Goal: Find specific page/section: Find specific page/section

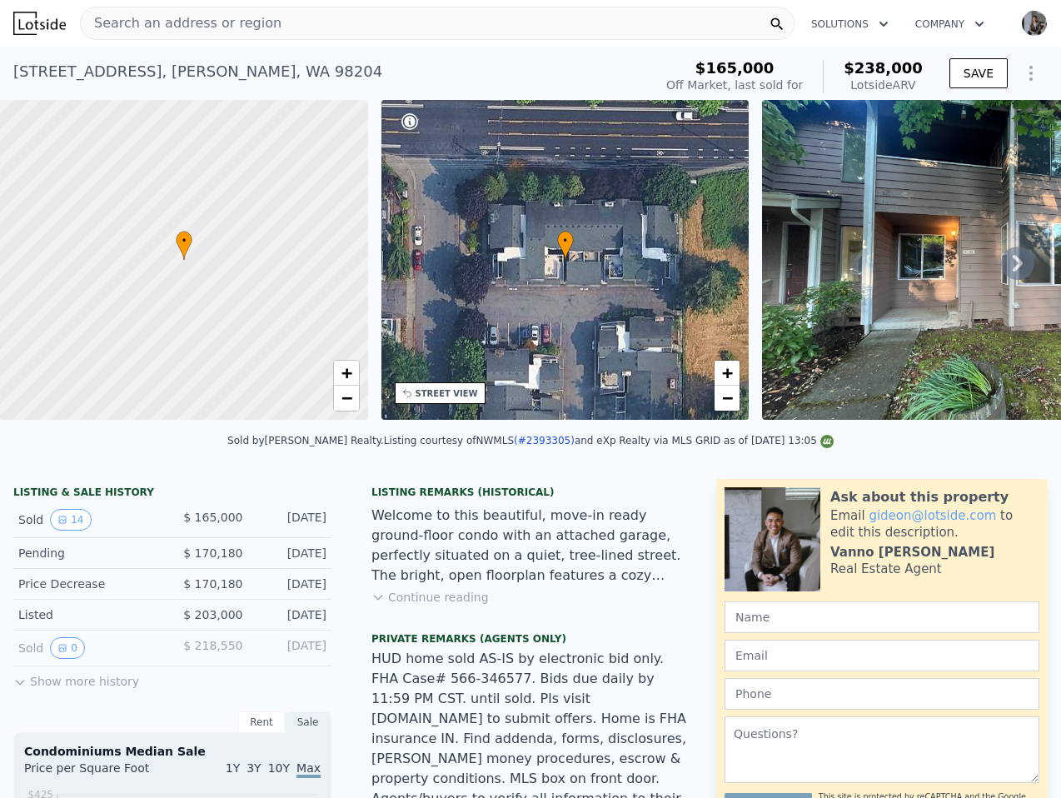
click at [534, 27] on div "Search an address or region" at bounding box center [437, 23] width 715 height 33
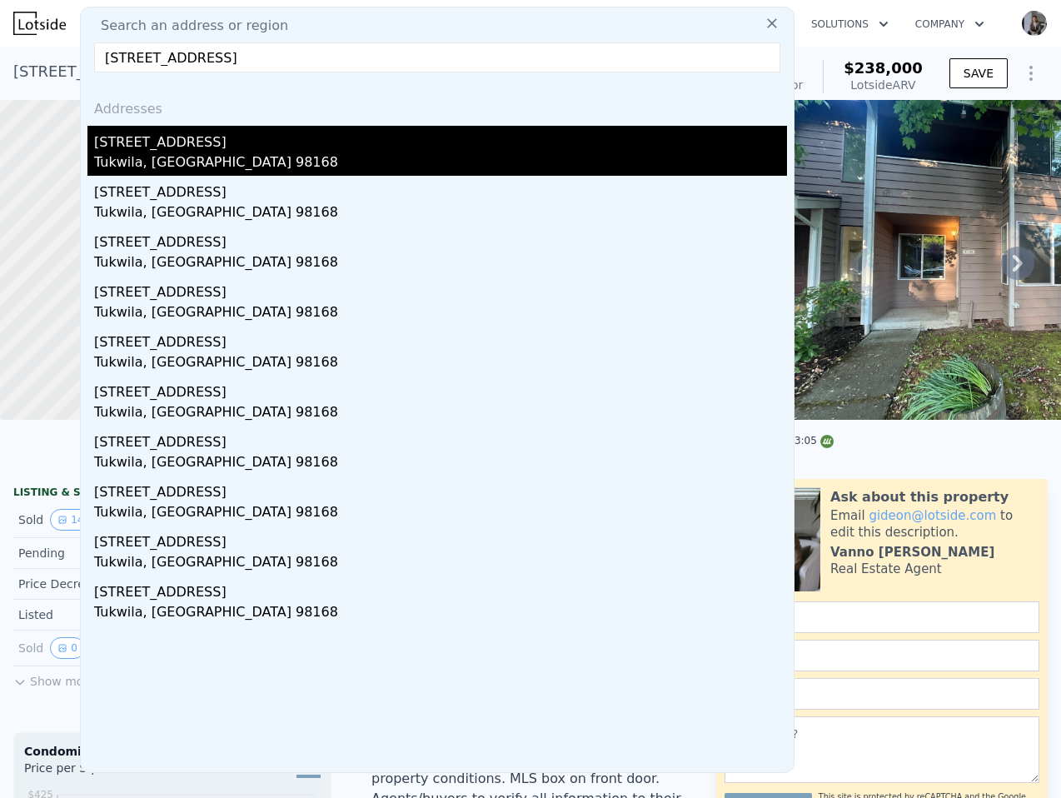
type input "[STREET_ADDRESS]"
click at [287, 143] on div "[STREET_ADDRESS]" at bounding box center [440, 139] width 693 height 27
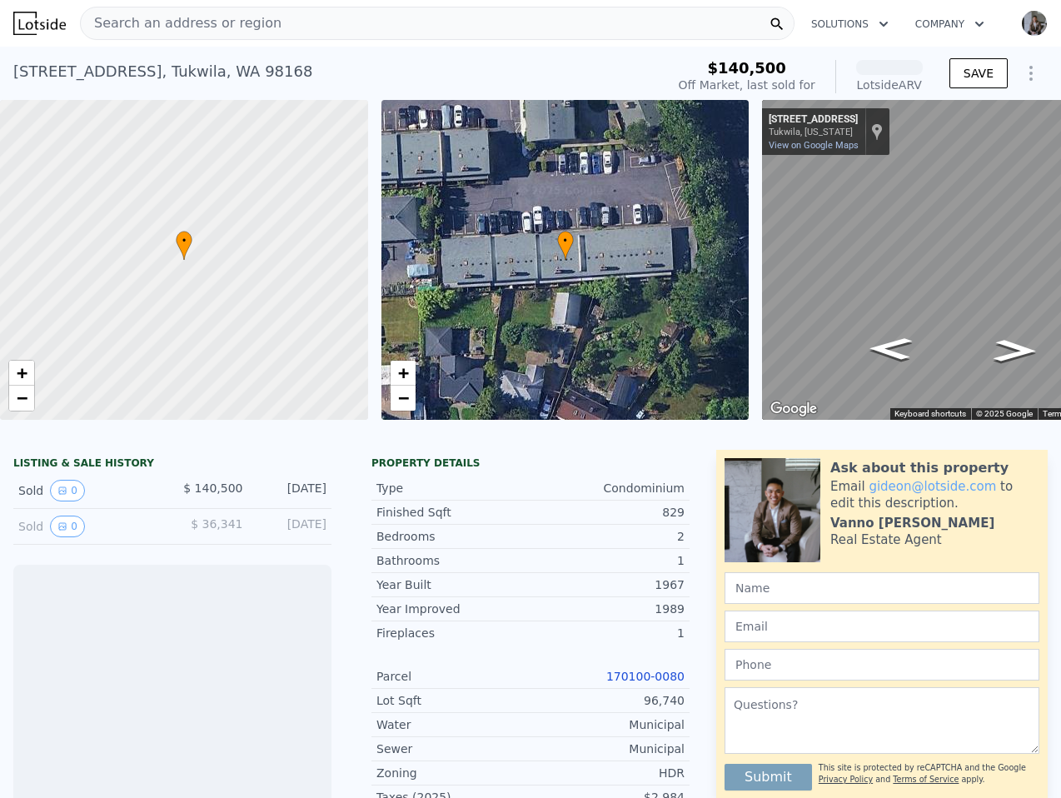
click at [447, 19] on div "Search an address or region" at bounding box center [437, 23] width 715 height 33
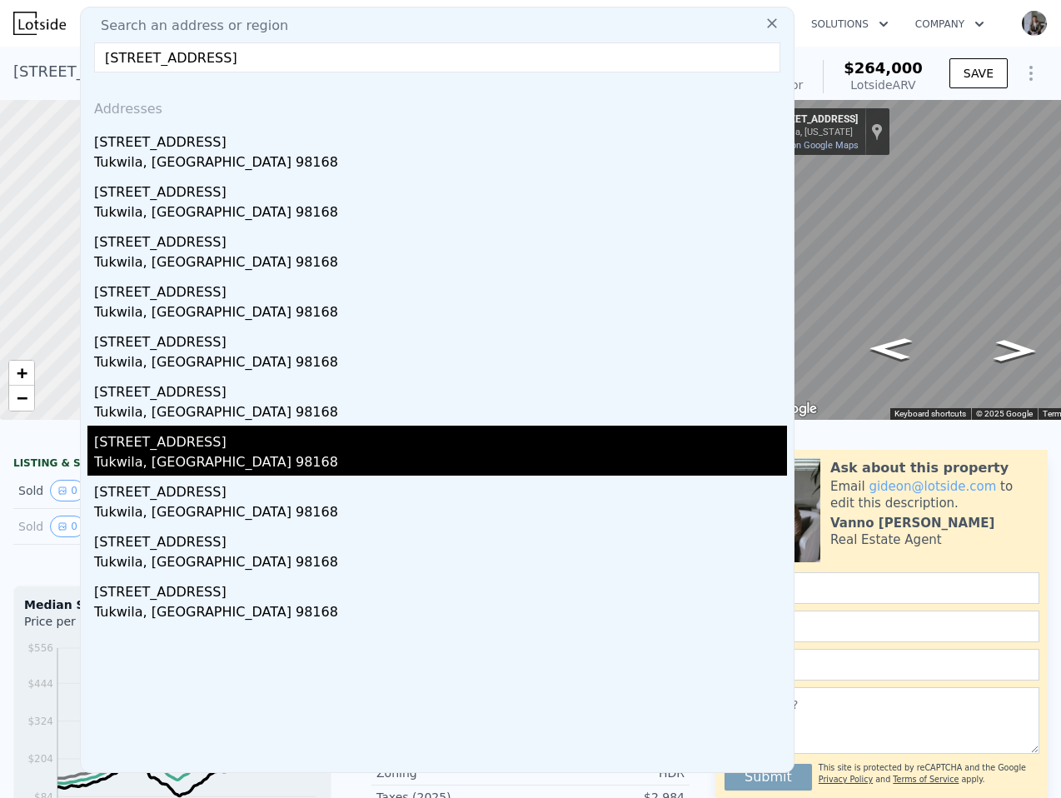
type input "[STREET_ADDRESS]"
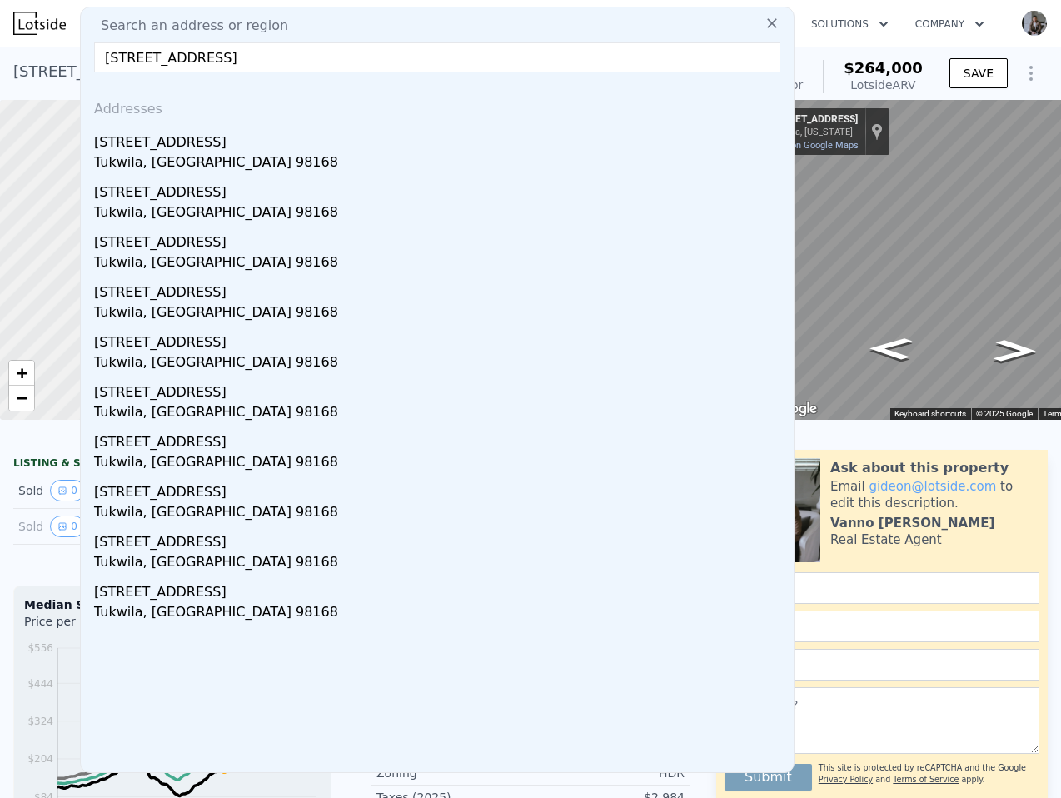
drag, startPoint x: 152, startPoint y: 456, endPoint x: 336, endPoint y: 419, distance: 187.7
click at [152, 456] on div "Tukwila, [GEOGRAPHIC_DATA] 98168" at bounding box center [440, 463] width 693 height 23
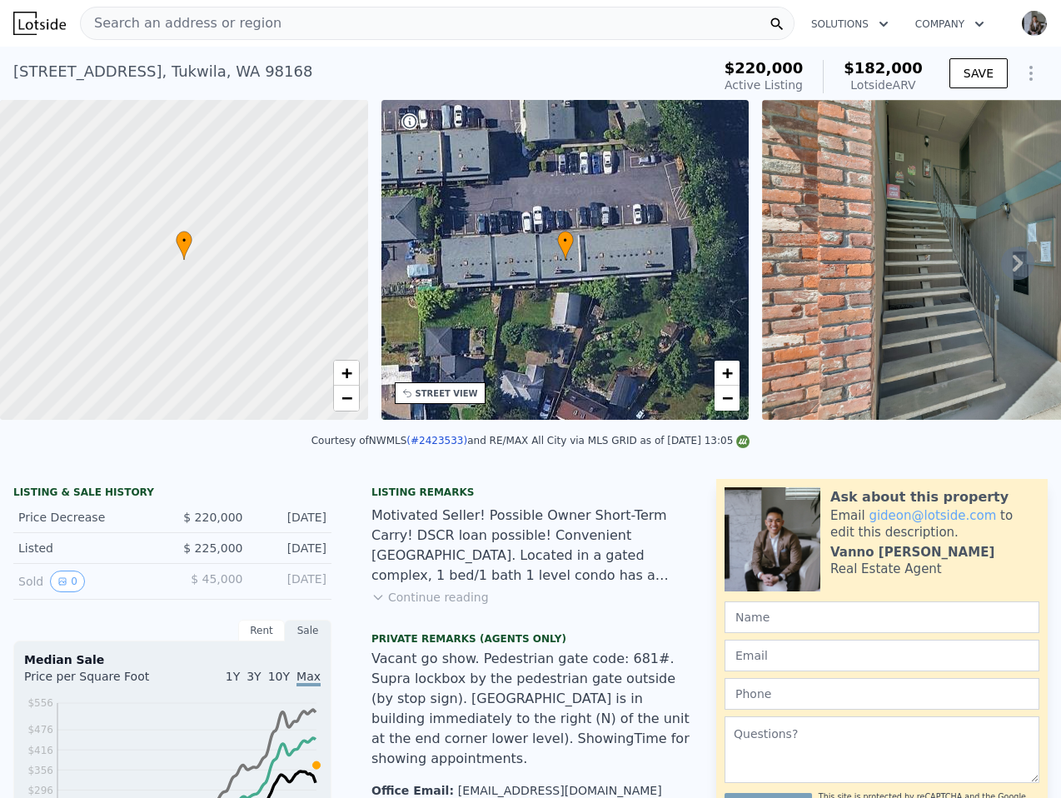
click at [336, 18] on div "Search an address or region" at bounding box center [437, 23] width 715 height 33
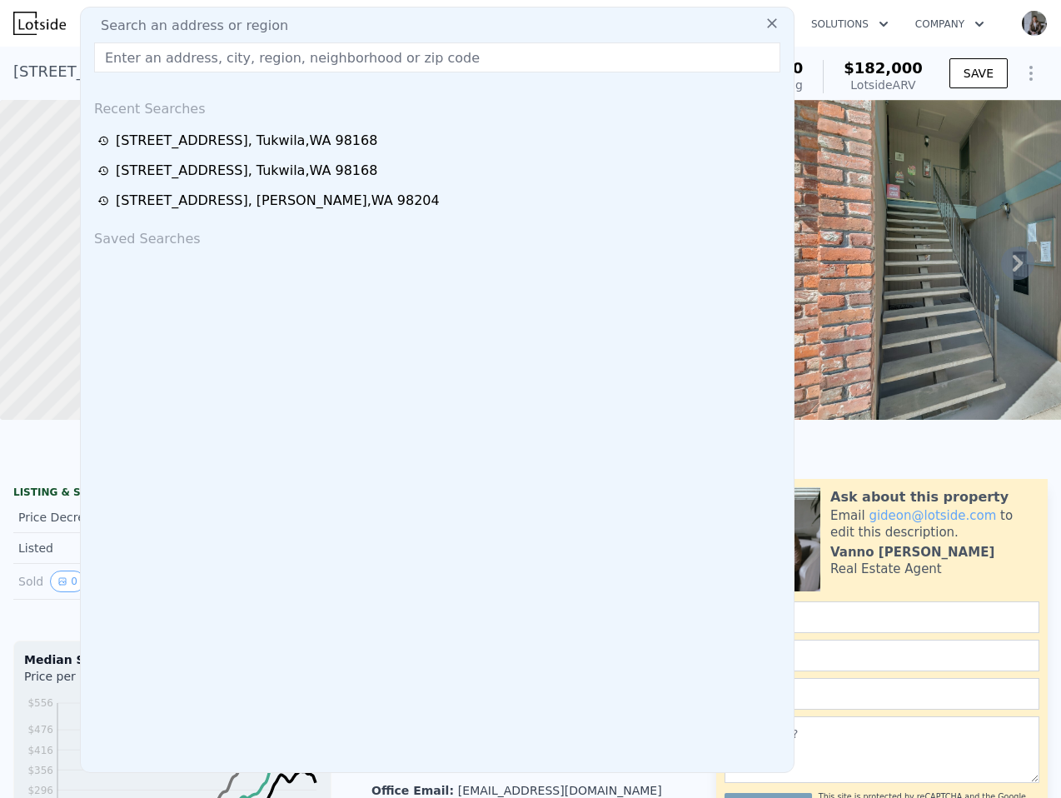
click at [344, 45] on input "text" at bounding box center [437, 57] width 686 height 30
paste input "[STREET_ADDRESS]"
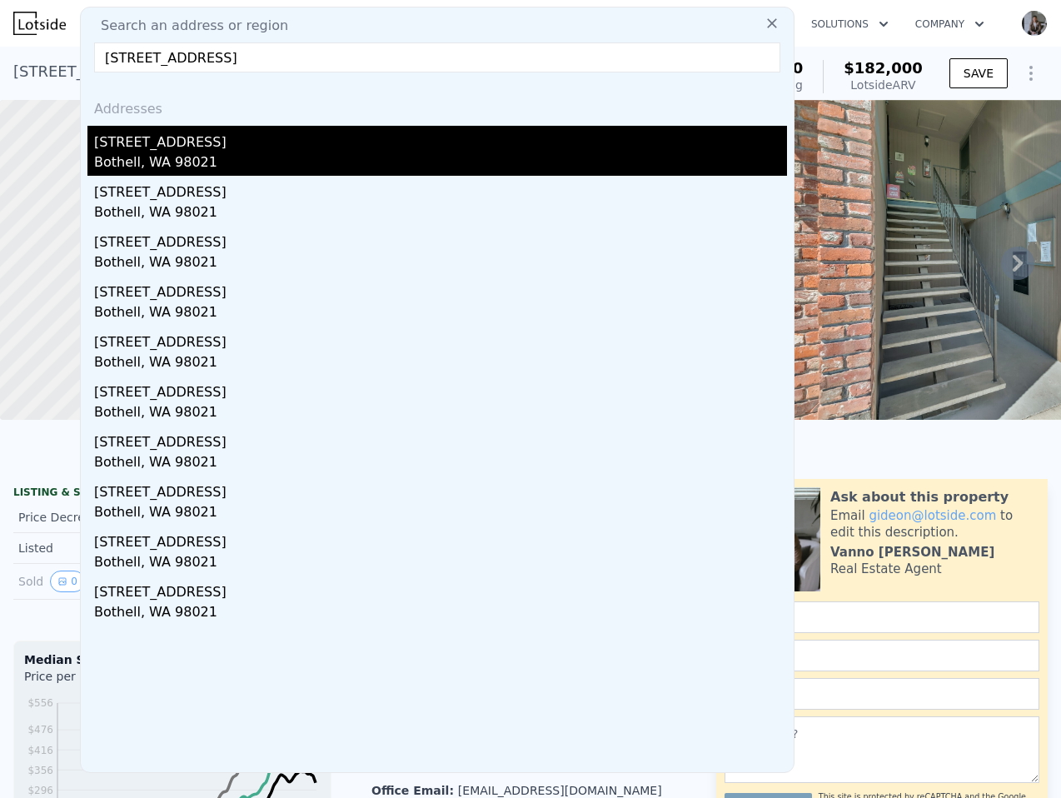
type input "[STREET_ADDRESS]"
click at [261, 152] on div "Bothell, WA 98021" at bounding box center [440, 163] width 693 height 23
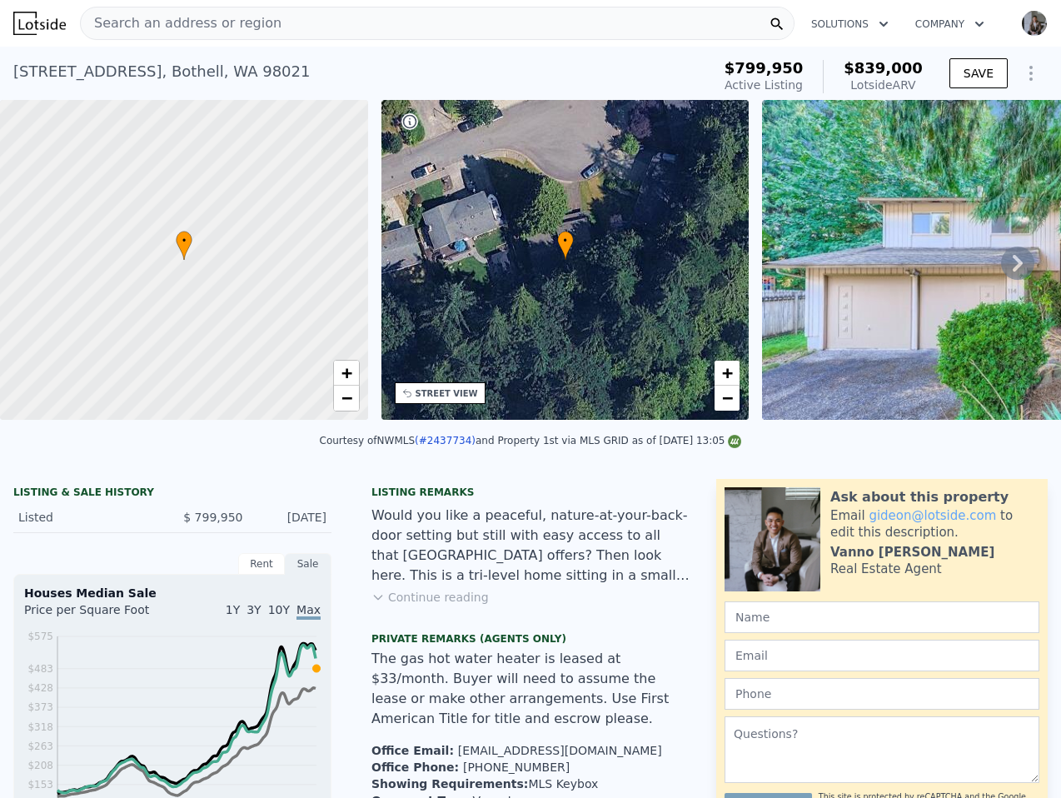
click at [321, 33] on div "Search an address or region" at bounding box center [437, 23] width 715 height 33
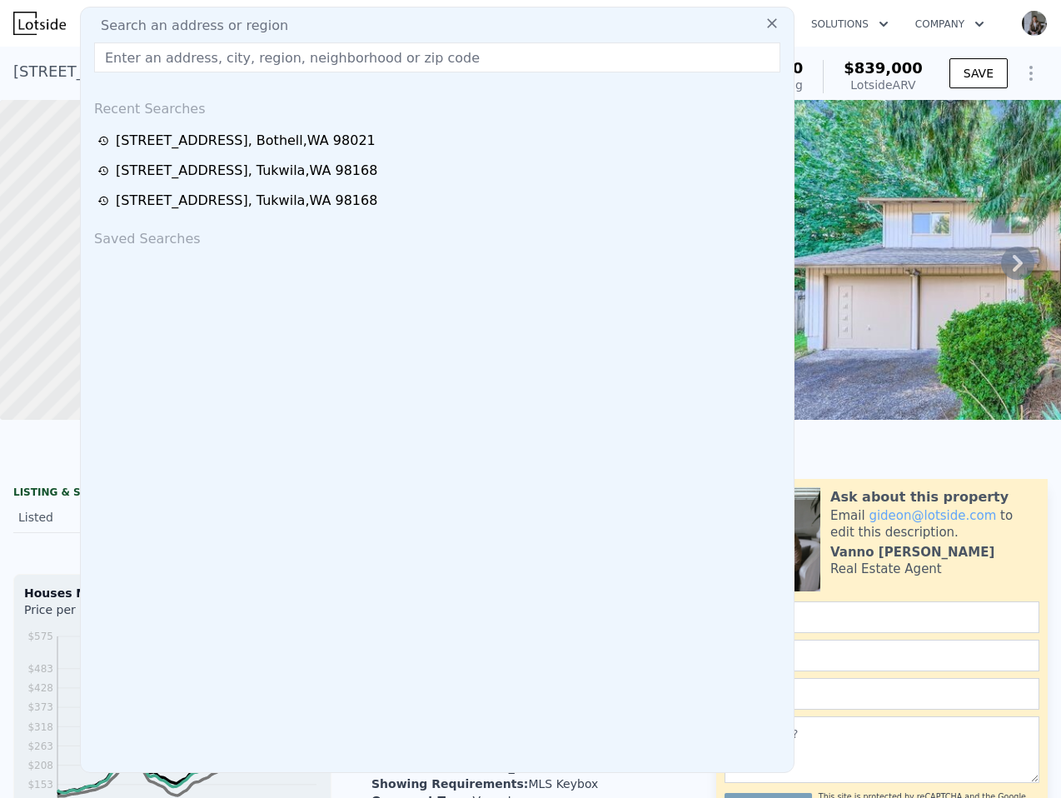
click at [334, 27] on div "Search an address or region" at bounding box center [437, 26] width 700 height 20
click at [316, 62] on input "text" at bounding box center [437, 57] width 686 height 30
paste input "[STREET_ADDRESS]"
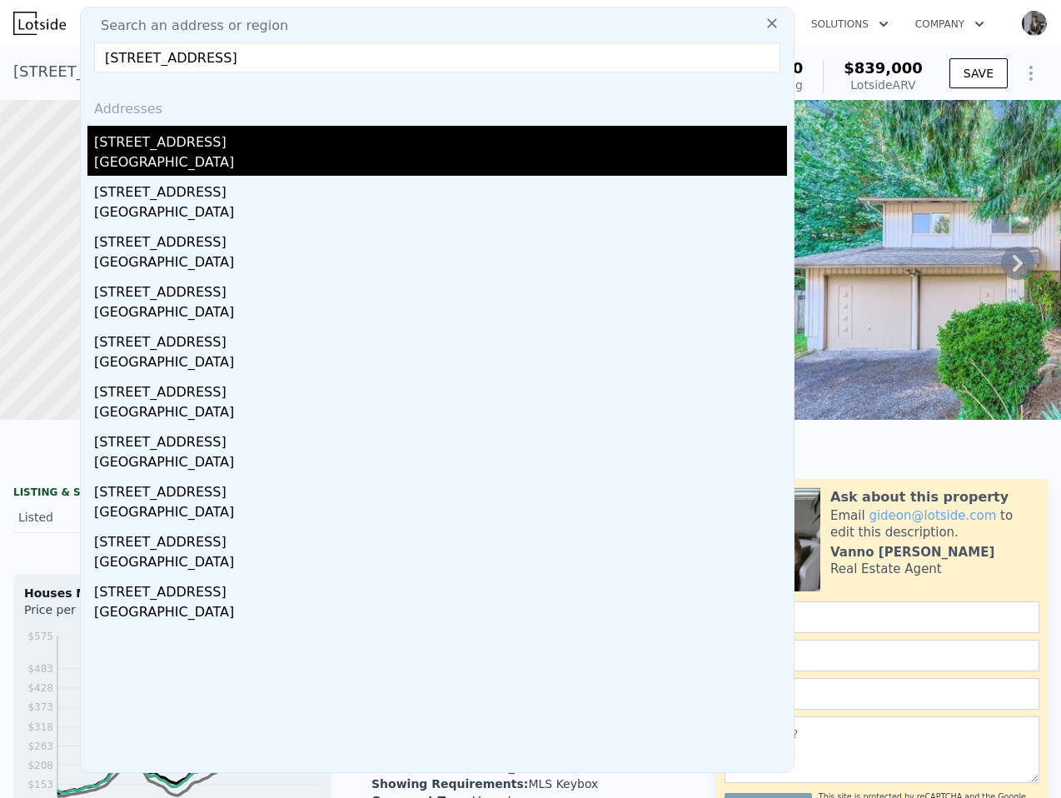
type input "[STREET_ADDRESS]"
click at [252, 144] on div "[STREET_ADDRESS]" at bounding box center [440, 139] width 693 height 27
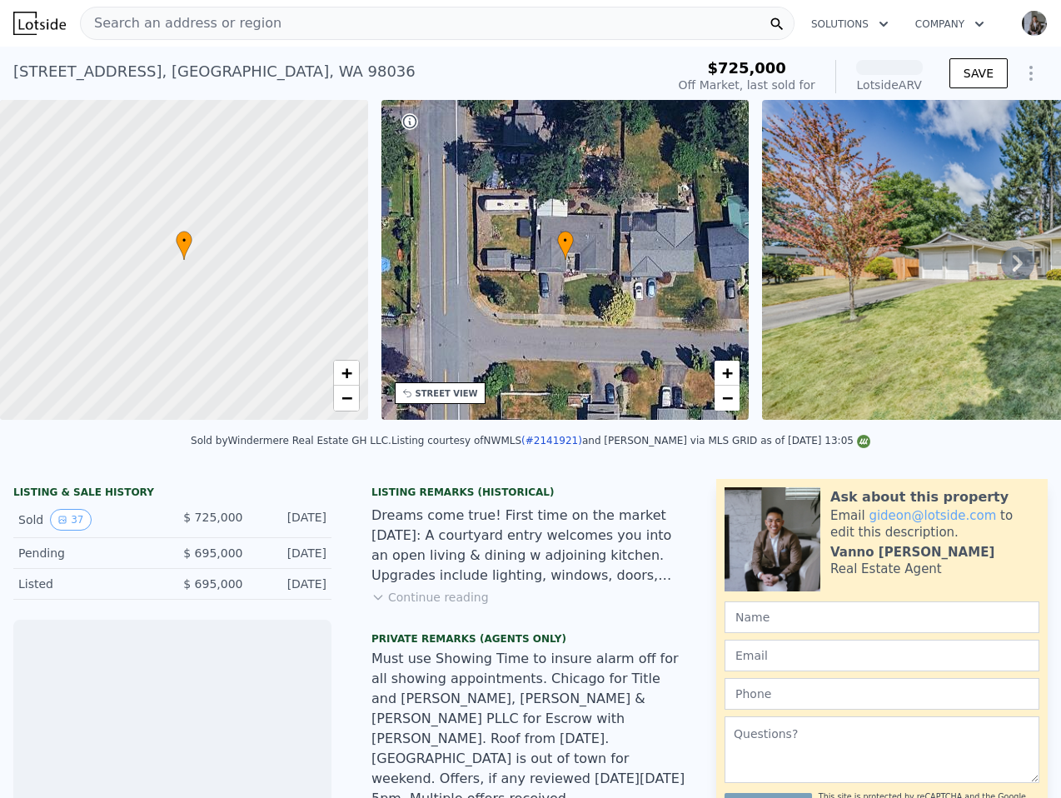
click at [314, 18] on div "Search an address or region" at bounding box center [437, 23] width 715 height 33
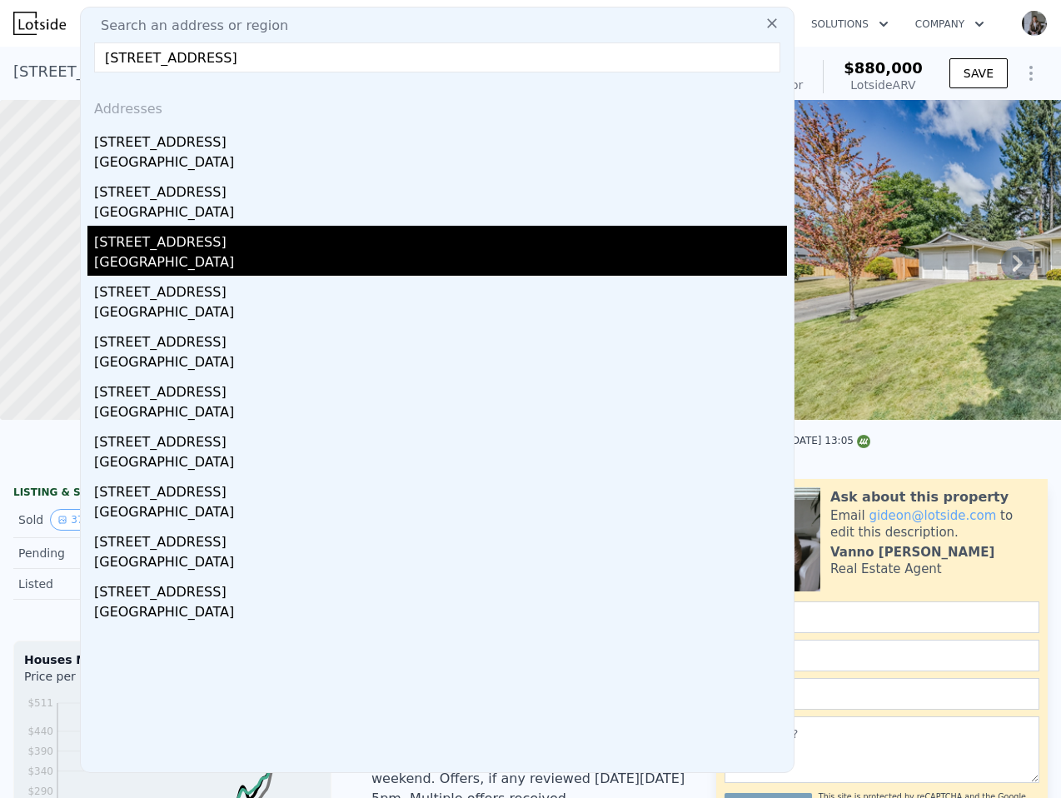
type input "[STREET_ADDRESS]\"
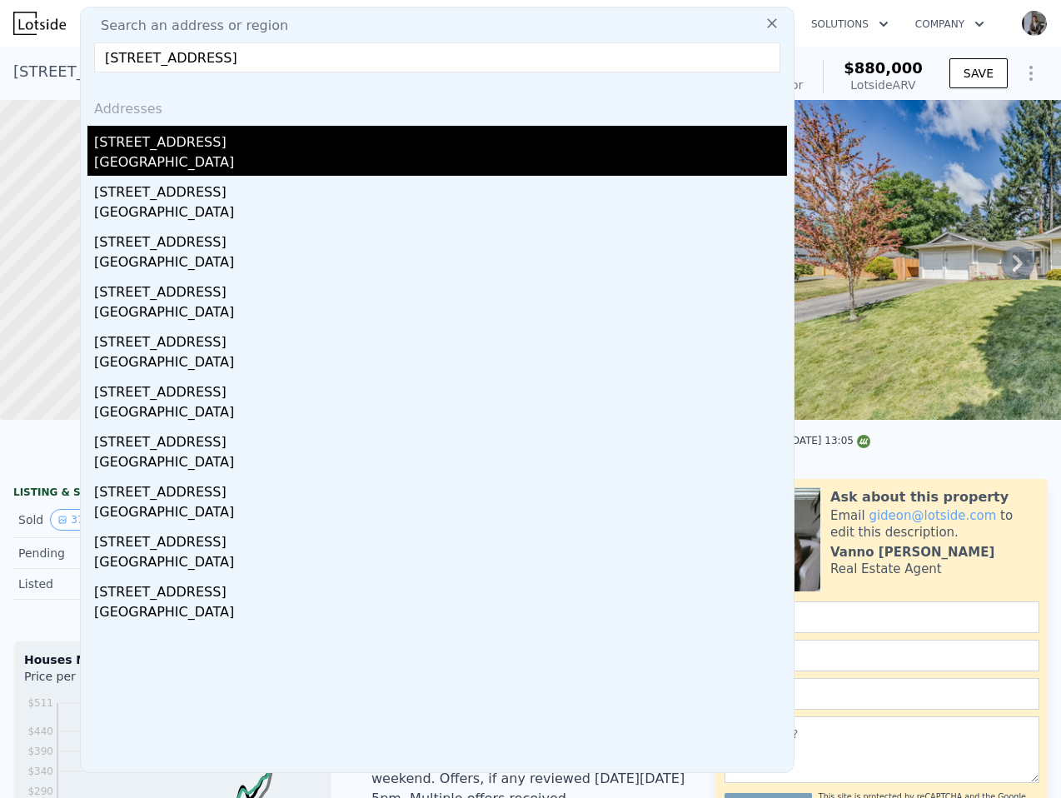
type input "[STREET_ADDRESS]"
click at [230, 135] on div "[STREET_ADDRESS]" at bounding box center [440, 139] width 693 height 27
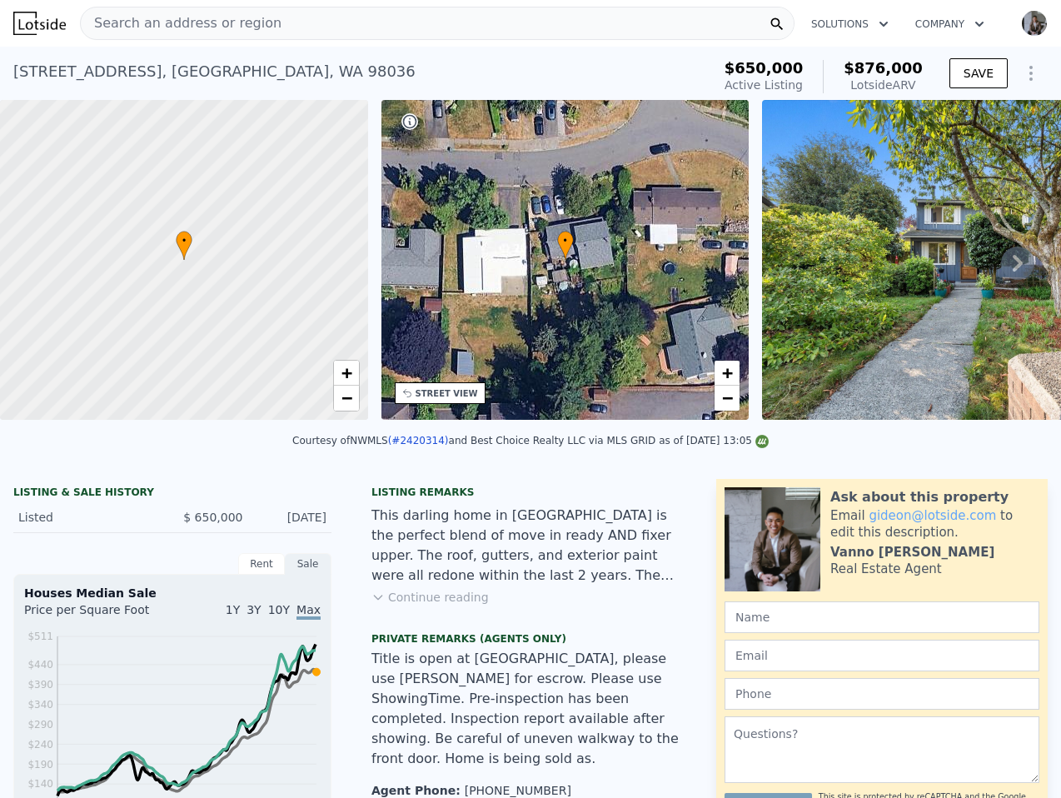
click at [357, 29] on div "Search an address or region" at bounding box center [437, 23] width 715 height 33
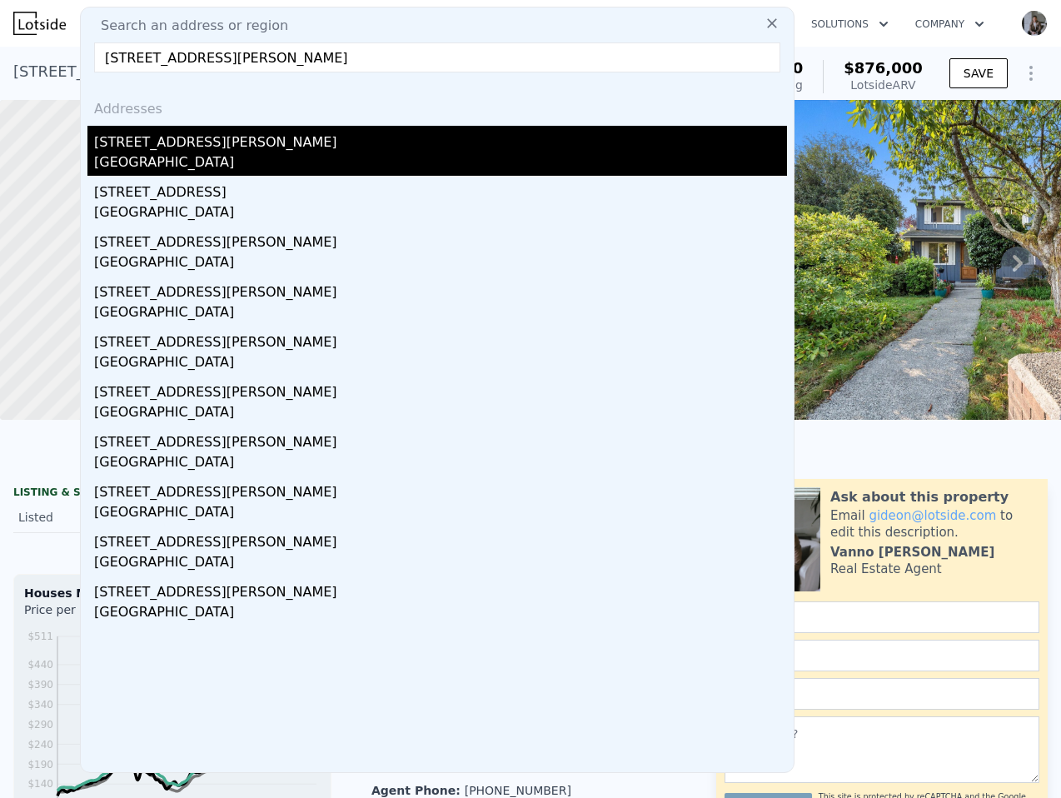
type input "[STREET_ADDRESS][PERSON_NAME]"
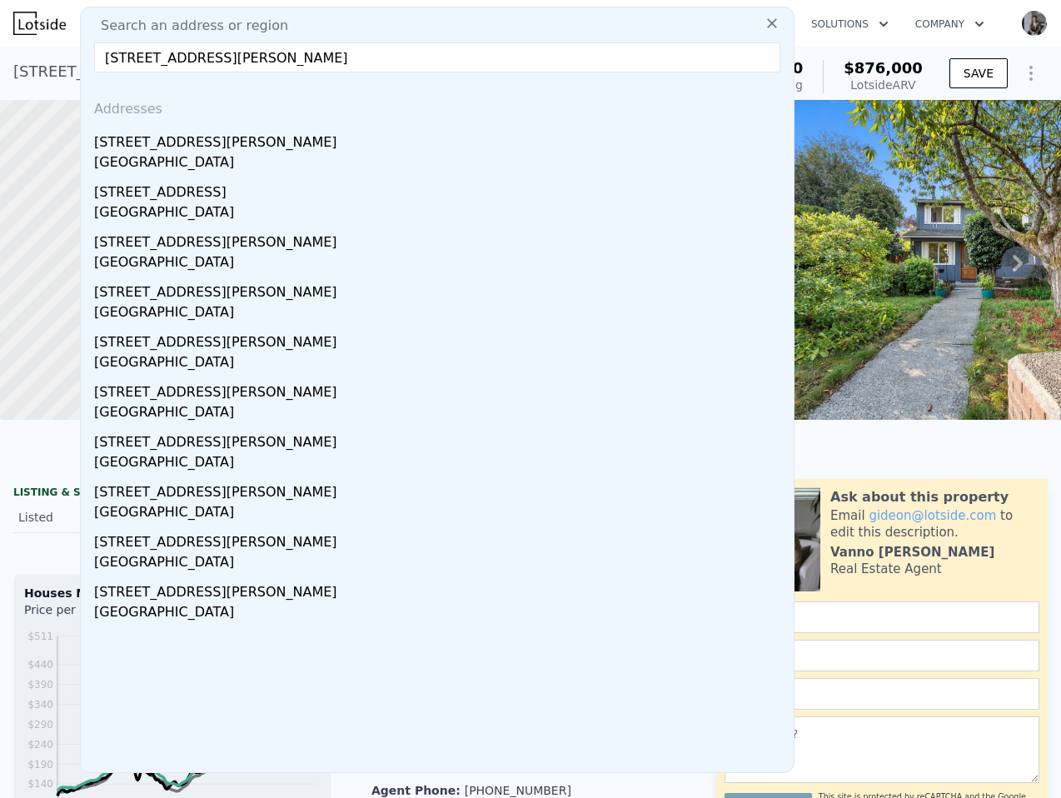
click at [306, 137] on div "[STREET_ADDRESS][PERSON_NAME]" at bounding box center [440, 139] width 693 height 27
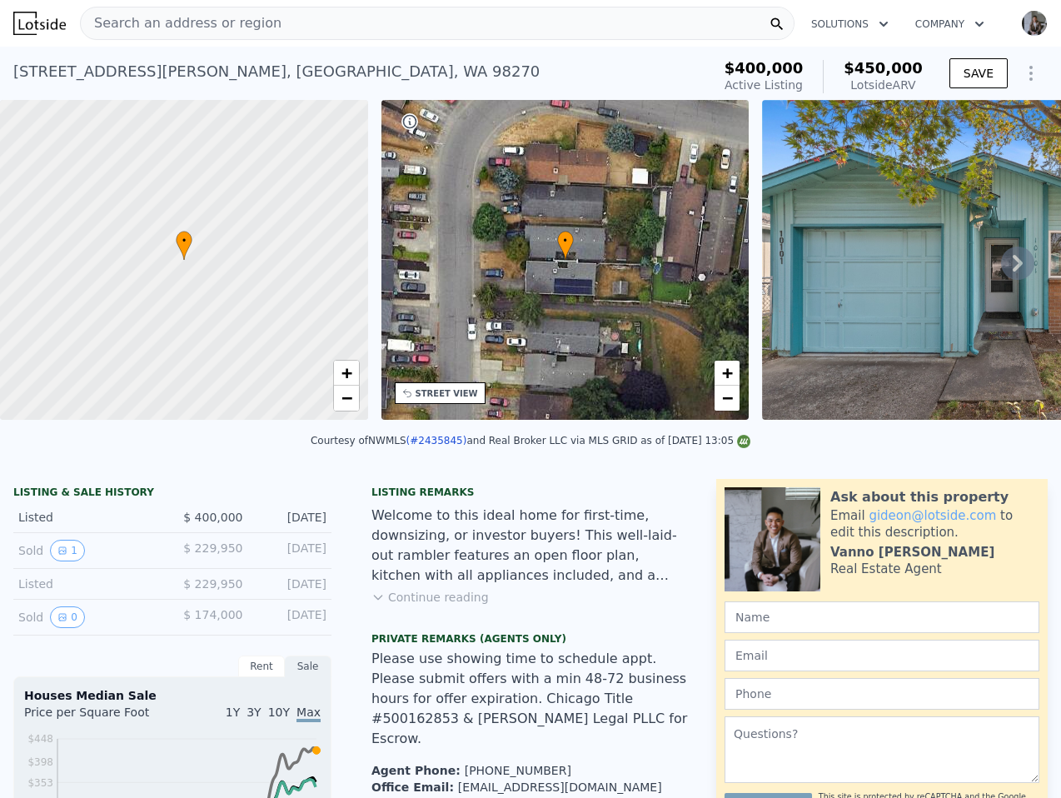
click at [299, 27] on div "Search an address or region" at bounding box center [437, 23] width 715 height 33
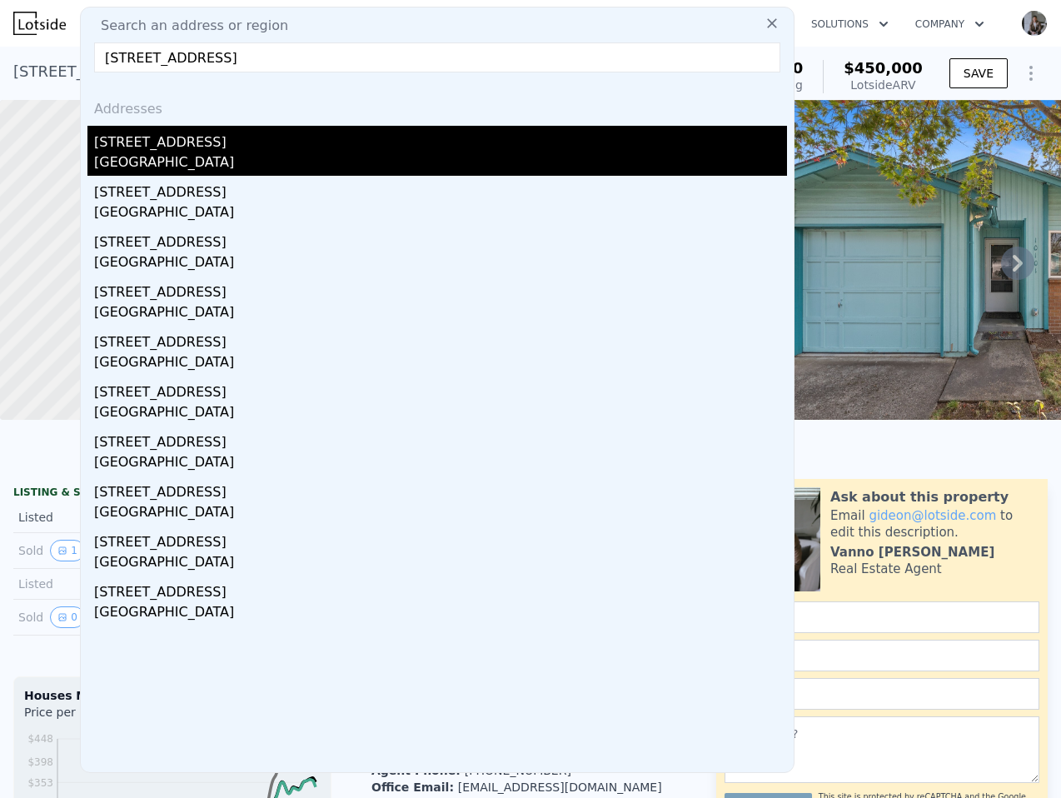
type input "[STREET_ADDRESS]"
click at [416, 146] on div "[STREET_ADDRESS]" at bounding box center [440, 139] width 693 height 27
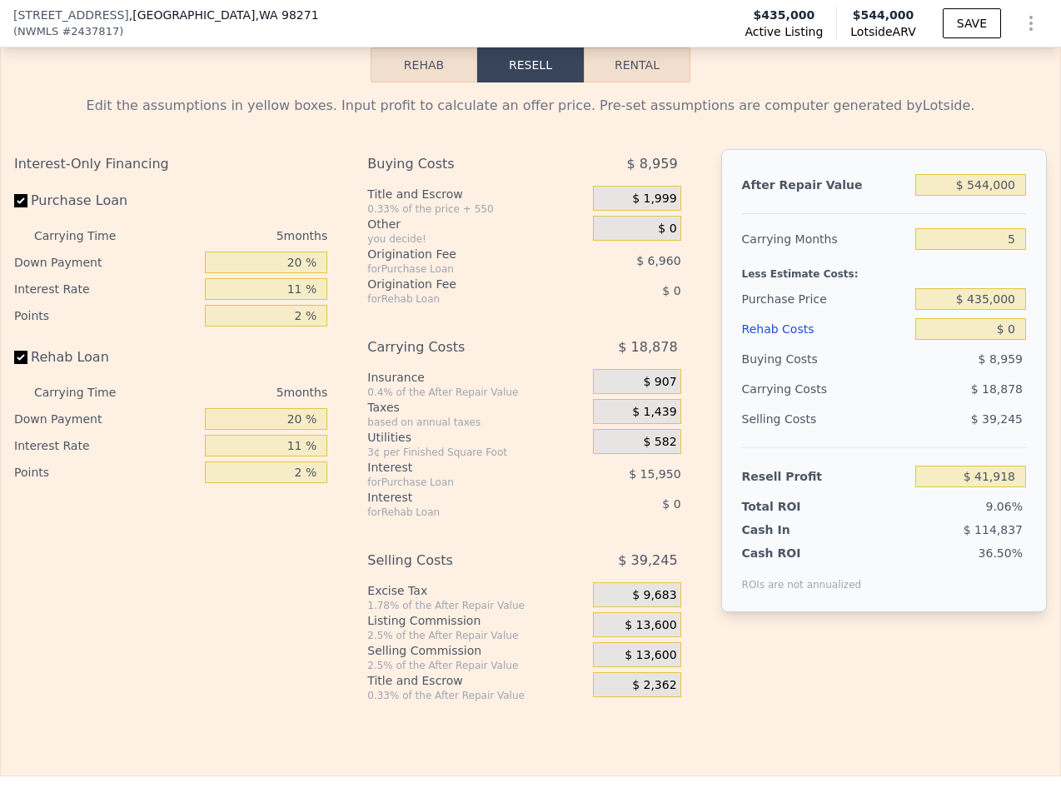
scroll to position [2703, 0]
